Goal: Find contact information: Find contact information

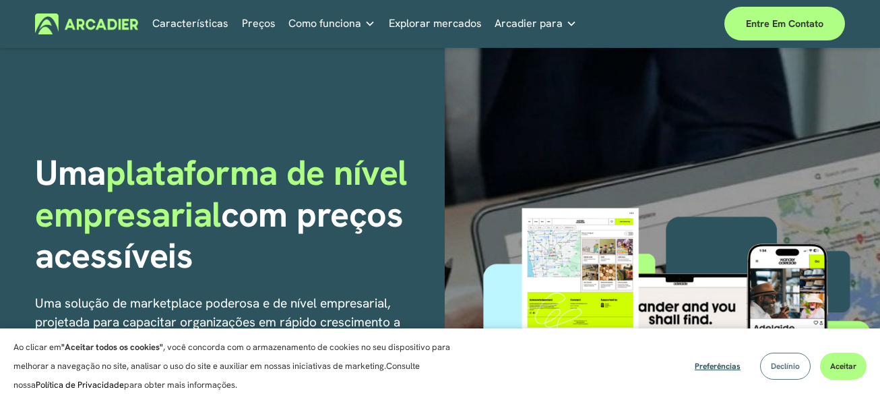
click at [792, 373] on button "Declínio" at bounding box center [785, 365] width 51 height 27
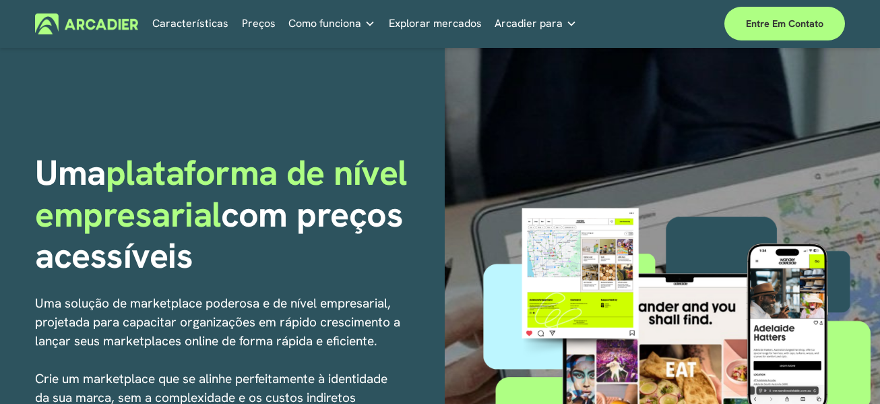
click at [265, 24] on font "Preços" at bounding box center [259, 23] width 34 height 14
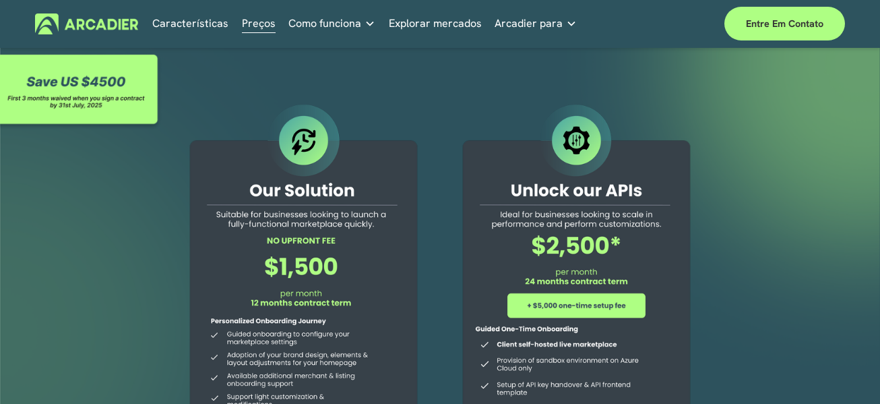
click at [0, 0] on link "Mercados de varejo Seja o que for que você esteja oferecendo ao seu cliente, nó…" at bounding box center [0, 0] width 0 height 0
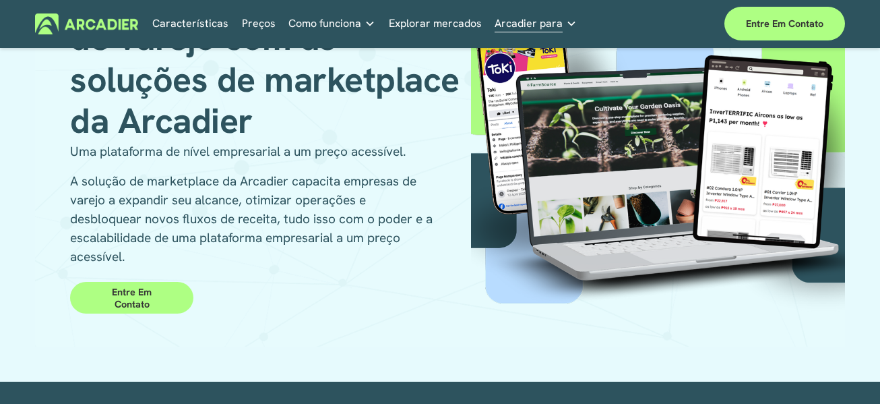
scroll to position [141, 0]
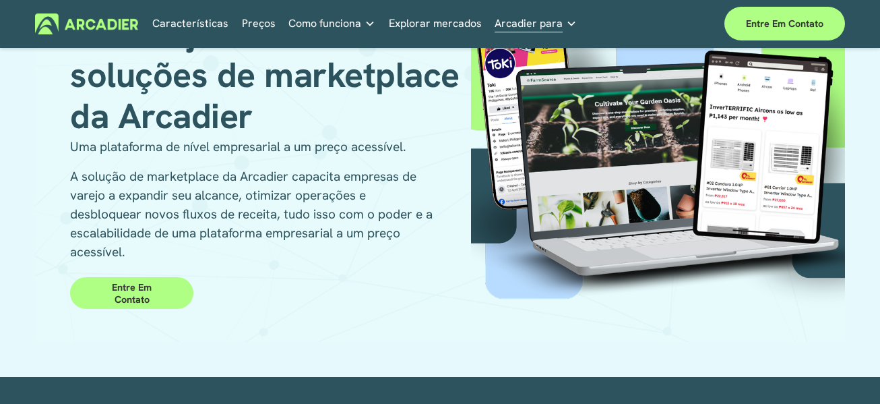
click at [144, 292] on font "Entre em contato" at bounding box center [132, 293] width 40 height 24
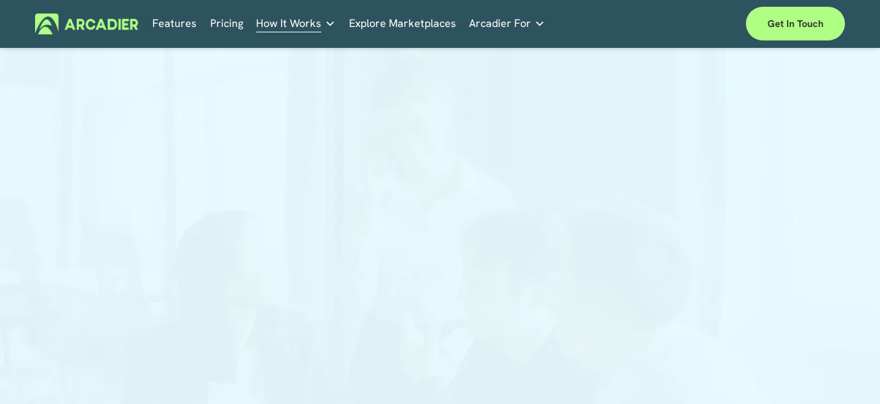
click at [0, 0] on link "Retail Marketplaces Whatever you are offering to your customer, we bring it all…" at bounding box center [0, 0] width 0 height 0
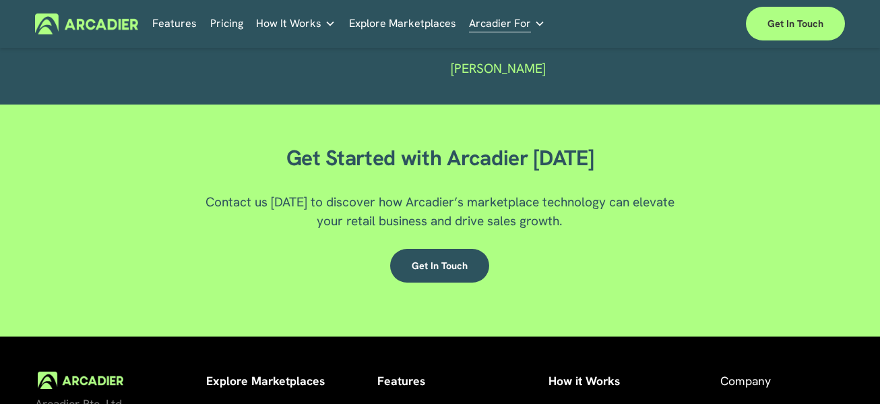
scroll to position [2027, 0]
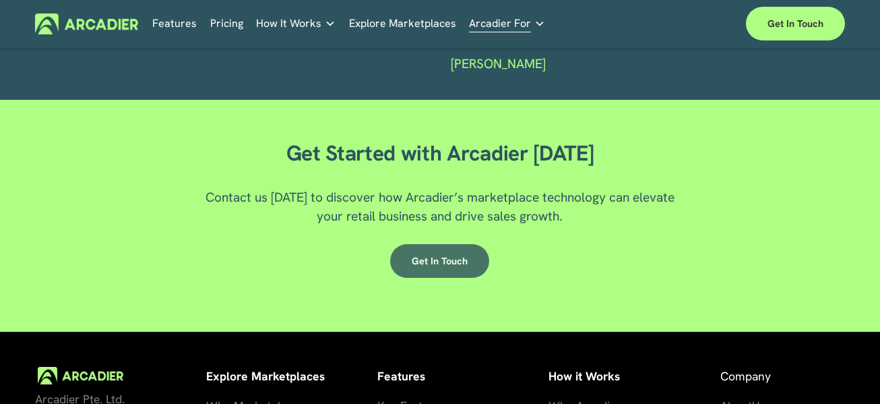
click at [438, 278] on link "Get in Touch" at bounding box center [439, 261] width 99 height 34
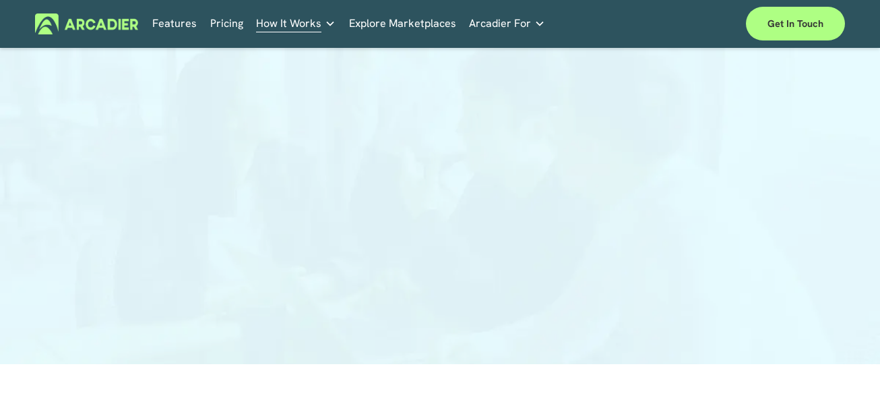
scroll to position [169, 0]
